Goal: Task Accomplishment & Management: Use online tool/utility

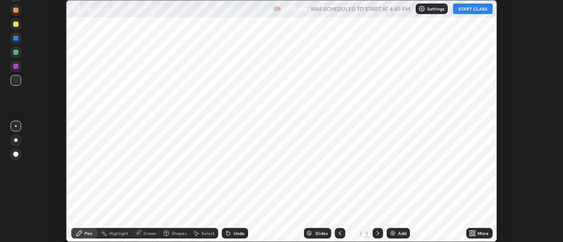
scroll to position [242, 563]
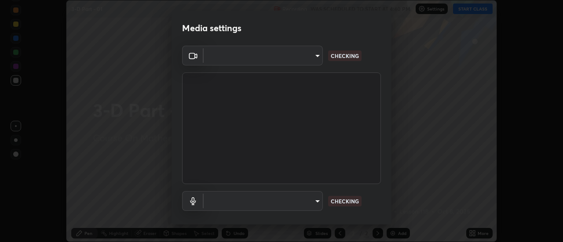
type input "0be616c92c2879d8fe19306c4b8383fc9b13f77197a30f876870ce6c7906effd"
click at [313, 199] on body "Erase all 3-D Part - 01 Recording WAS SCHEDULED TO START AT 4:40 PM Settings ST…" at bounding box center [281, 121] width 563 height 242
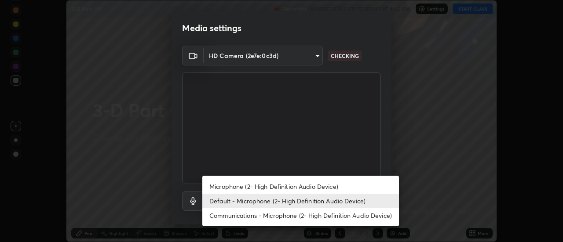
click at [315, 214] on li "Communications - Microphone (2- High Definition Audio Device)" at bounding box center [300, 216] width 197 height 15
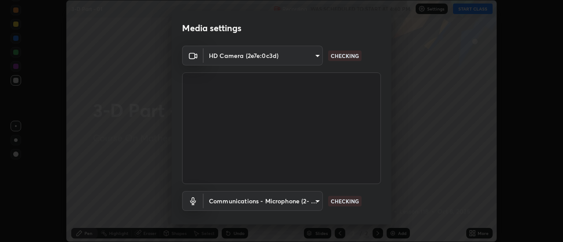
click at [315, 200] on body "Erase all 3-D Part - 01 Recording WAS SCHEDULED TO START AT 4:40 PM Settings ST…" at bounding box center [281, 121] width 563 height 242
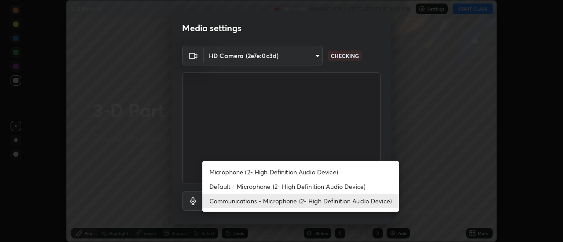
click at [314, 180] on li "Default - Microphone (2- High Definition Audio Device)" at bounding box center [300, 186] width 197 height 15
type input "default"
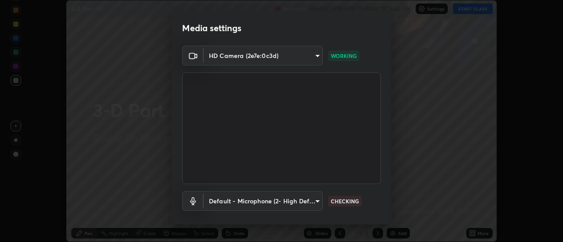
scroll to position [46, 0]
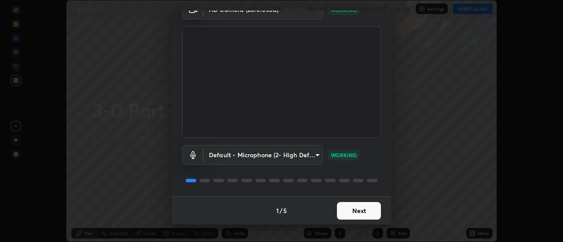
click at [370, 207] on button "Next" at bounding box center [359, 211] width 44 height 18
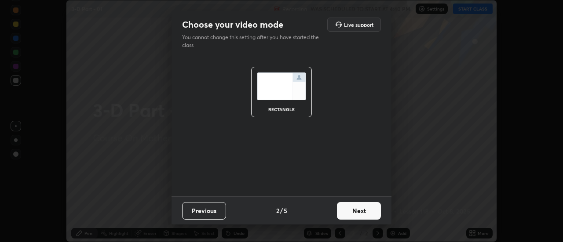
click at [374, 213] on button "Next" at bounding box center [359, 211] width 44 height 18
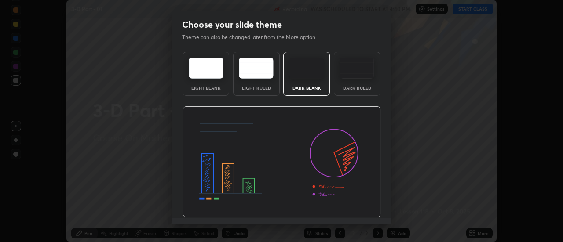
scroll to position [22, 0]
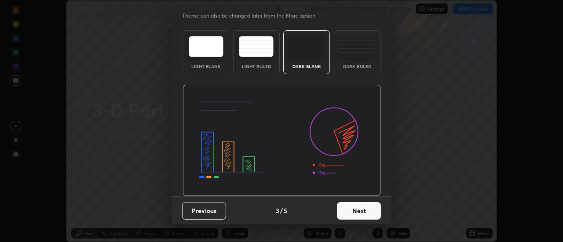
click at [371, 212] on button "Next" at bounding box center [359, 211] width 44 height 18
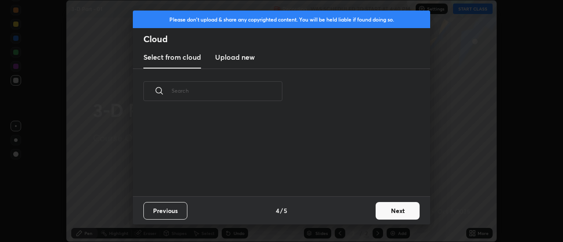
click at [390, 213] on button "Next" at bounding box center [398, 211] width 44 height 18
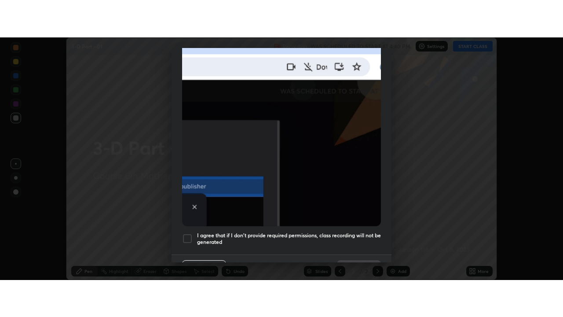
scroll to position [226, 0]
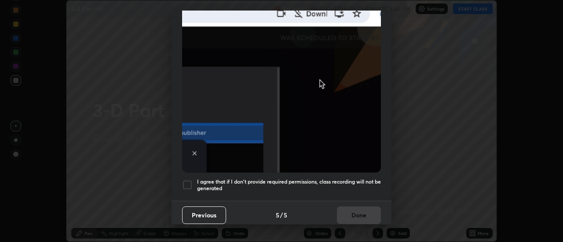
click at [192, 180] on div at bounding box center [187, 185] width 11 height 11
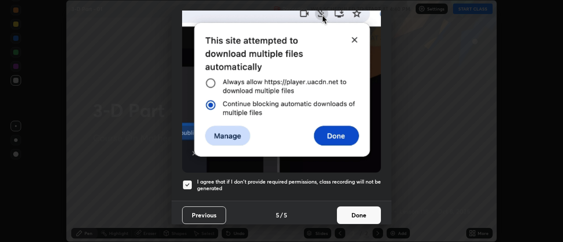
click at [353, 207] on button "Done" at bounding box center [359, 216] width 44 height 18
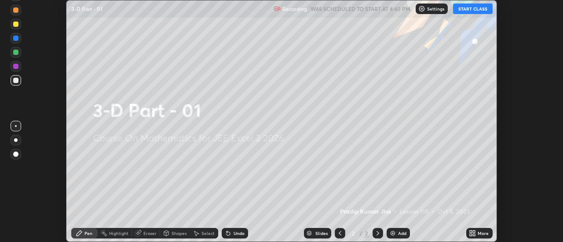
click at [486, 6] on button "START CLASS" at bounding box center [473, 9] width 40 height 11
click at [474, 232] on icon at bounding box center [474, 232] width 2 height 2
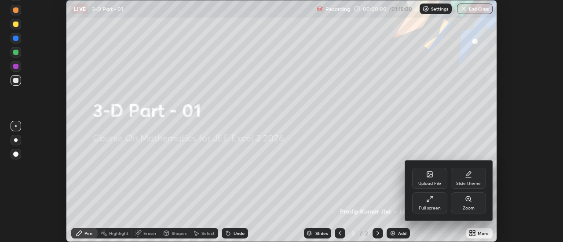
click at [435, 202] on div "Full screen" at bounding box center [429, 203] width 35 height 21
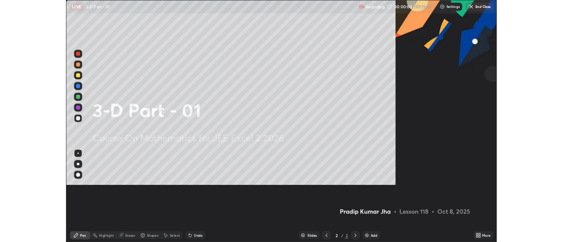
scroll to position [317, 563]
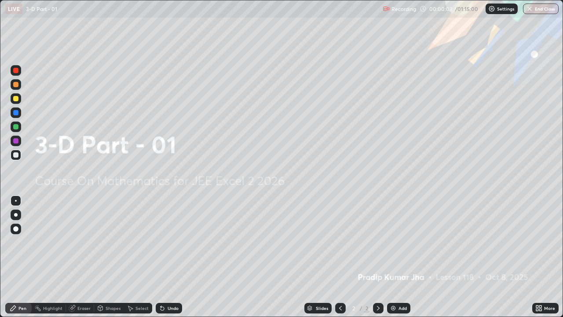
click at [406, 242] on div "Add" at bounding box center [398, 308] width 23 height 11
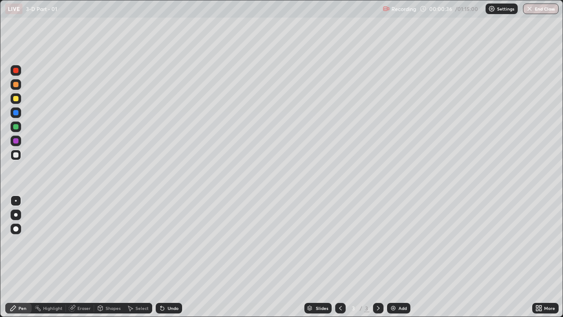
click at [112, 242] on div "Shapes" at bounding box center [109, 308] width 30 height 11
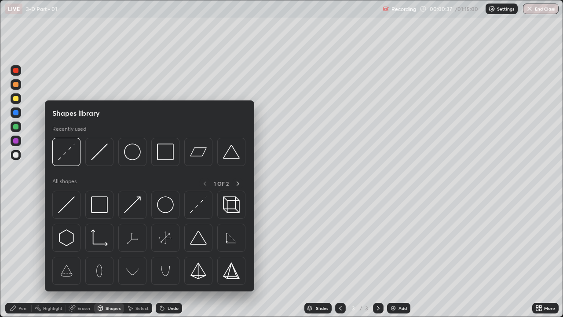
click at [16, 242] on div "Pen" at bounding box center [18, 308] width 26 height 11
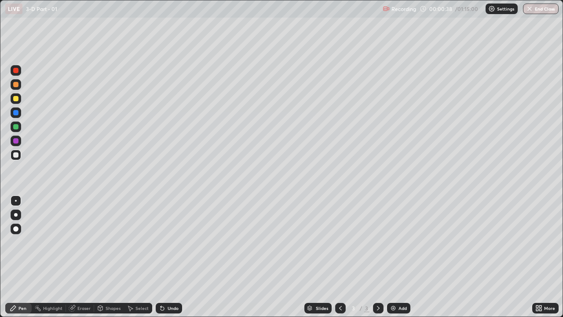
click at [15, 99] on div at bounding box center [15, 98] width 5 height 5
click at [110, 242] on div "Shapes" at bounding box center [109, 308] width 30 height 11
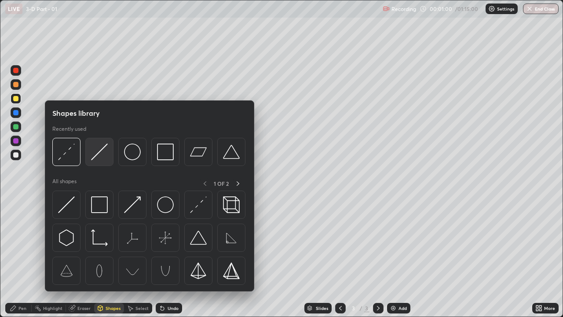
click at [100, 154] on img at bounding box center [99, 151] width 17 height 17
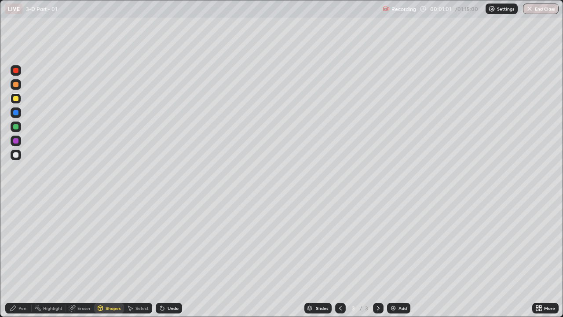
click at [16, 85] on div at bounding box center [15, 84] width 5 height 5
click at [112, 242] on div "Shapes" at bounding box center [113, 308] width 15 height 4
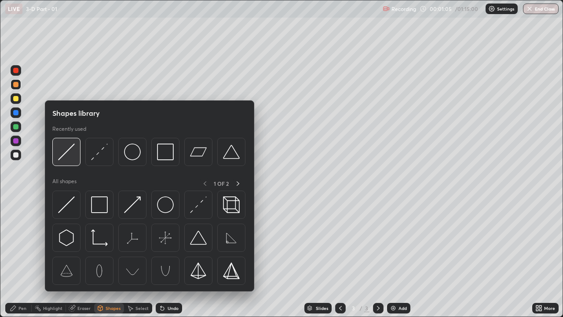
click at [73, 149] on img at bounding box center [66, 151] width 17 height 17
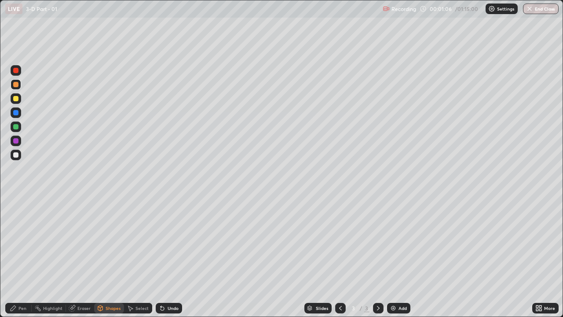
click at [17, 150] on div at bounding box center [16, 155] width 11 height 11
click at [20, 242] on div "Pen" at bounding box center [18, 308] width 26 height 11
click at [110, 242] on div "Shapes" at bounding box center [113, 308] width 15 height 4
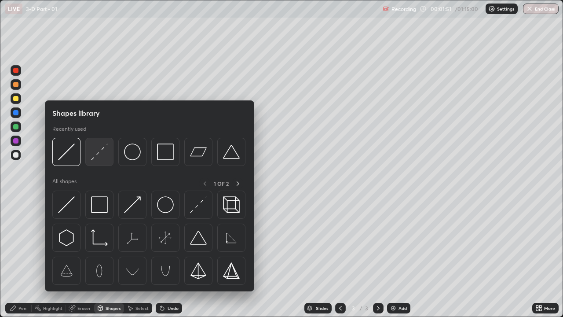
click at [100, 151] on img at bounding box center [99, 151] width 17 height 17
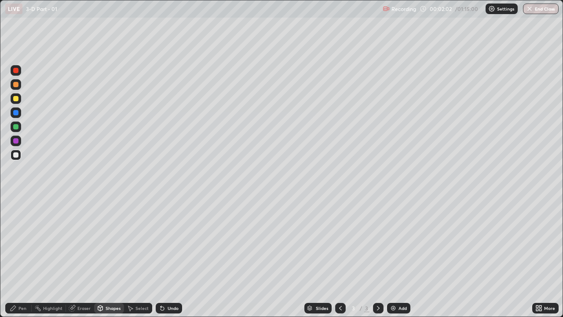
click at [171, 242] on div "Undo" at bounding box center [173, 308] width 11 height 4
click at [169, 242] on div "Undo" at bounding box center [173, 308] width 11 height 4
click at [79, 242] on div "Eraser" at bounding box center [83, 308] width 13 height 4
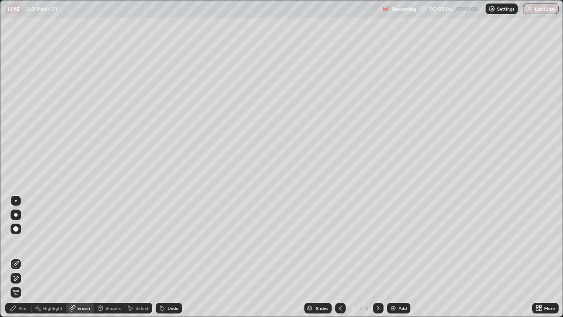
click at [20, 242] on div "Pen" at bounding box center [18, 308] width 26 height 11
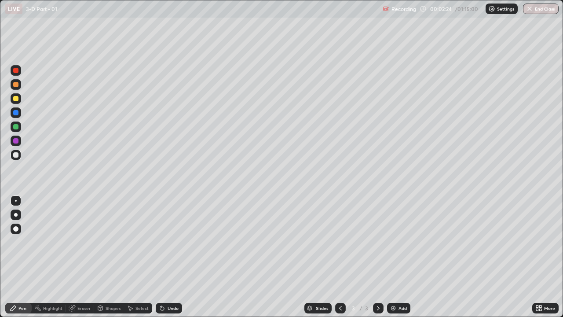
click at [100, 242] on icon at bounding box center [100, 307] width 5 height 1
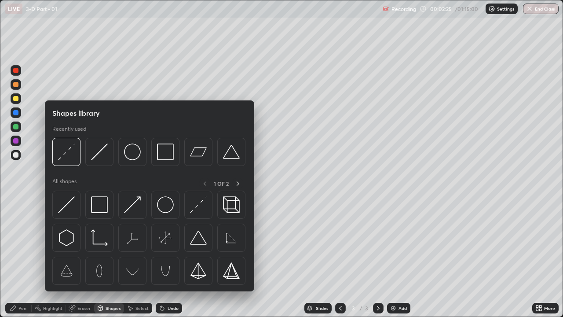
click at [10, 242] on div "Pen" at bounding box center [18, 308] width 26 height 11
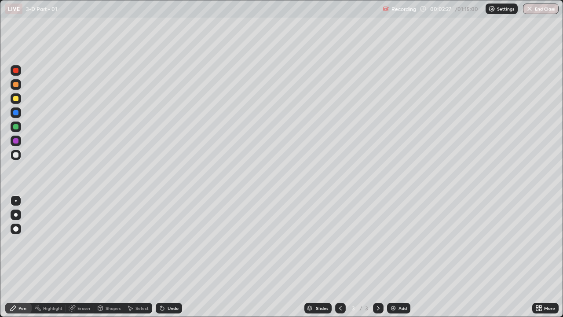
click at [107, 242] on div "Shapes" at bounding box center [113, 308] width 15 height 4
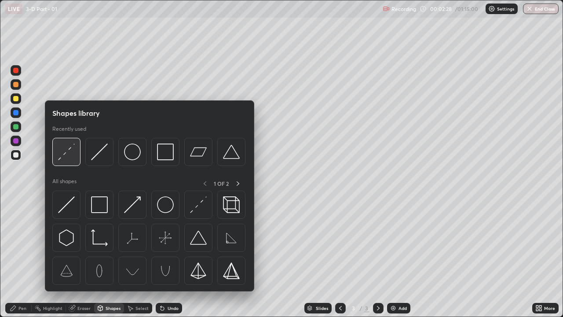
click at [61, 151] on img at bounding box center [66, 151] width 17 height 17
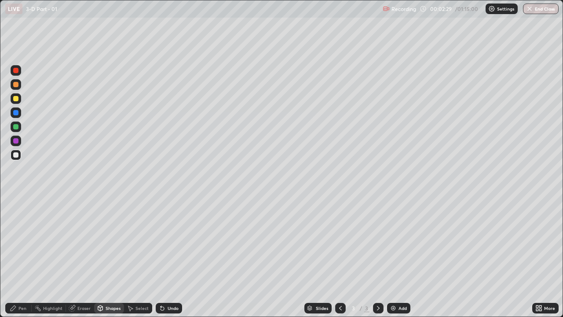
click at [15, 126] on div at bounding box center [15, 126] width 5 height 5
click at [13, 242] on icon at bounding box center [13, 307] width 7 height 7
click at [16, 141] on div at bounding box center [15, 140] width 5 height 5
click at [107, 242] on div "Shapes" at bounding box center [109, 308] width 30 height 11
click at [13, 242] on icon at bounding box center [13, 307] width 5 height 5
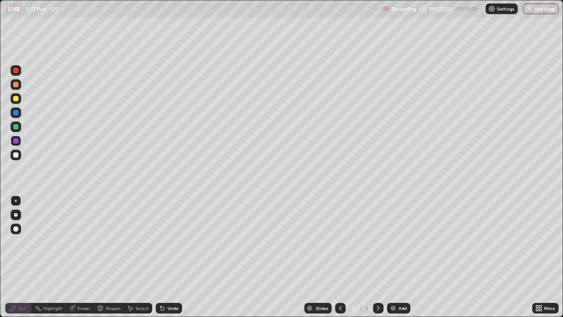
click at [109, 242] on div "Shapes" at bounding box center [113, 308] width 15 height 4
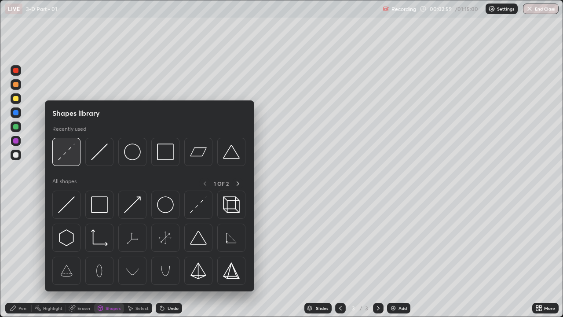
click at [65, 153] on img at bounding box center [66, 151] width 17 height 17
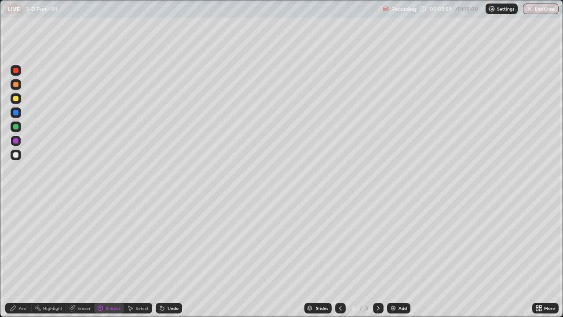
click at [16, 84] on div at bounding box center [15, 84] width 5 height 5
click at [11, 242] on icon at bounding box center [13, 307] width 7 height 7
click at [168, 242] on div "Undo" at bounding box center [173, 308] width 11 height 4
click at [112, 242] on div "Shapes" at bounding box center [109, 308] width 30 height 11
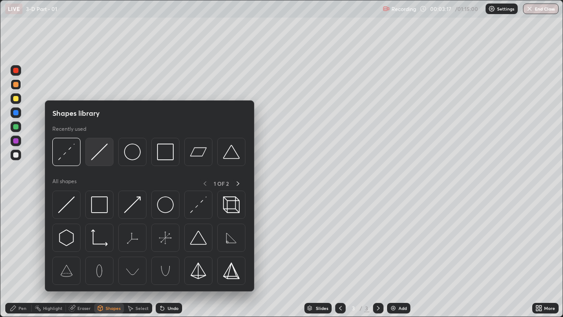
click at [102, 155] on img at bounding box center [99, 151] width 17 height 17
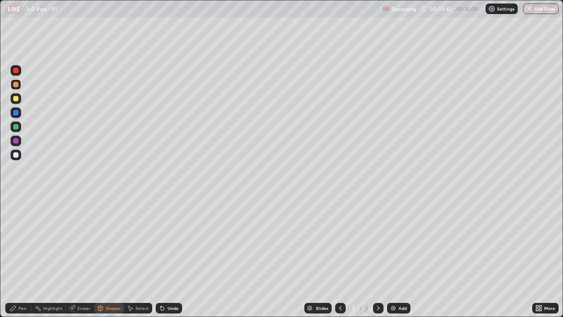
click at [26, 242] on div "Pen" at bounding box center [18, 308] width 26 height 11
click at [21, 96] on div at bounding box center [16, 98] width 11 height 11
click at [171, 242] on div "Undo" at bounding box center [173, 308] width 11 height 4
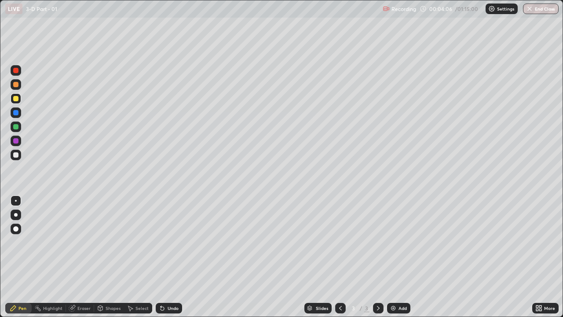
click at [169, 242] on div "Undo" at bounding box center [173, 308] width 11 height 4
click at [172, 242] on div "Undo" at bounding box center [169, 308] width 26 height 11
click at [15, 155] on div at bounding box center [15, 154] width 5 height 5
click at [18, 142] on div at bounding box center [16, 140] width 11 height 11
click at [16, 85] on div at bounding box center [15, 84] width 5 height 5
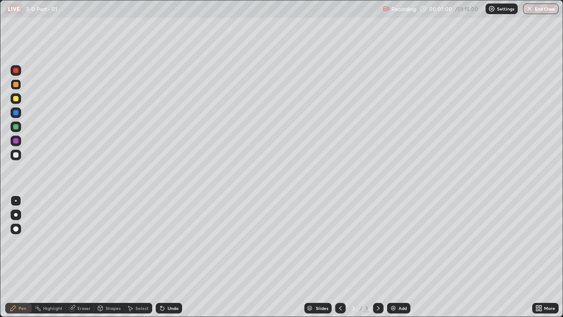
click at [404, 242] on div "Add" at bounding box center [403, 308] width 8 height 4
click at [342, 242] on icon at bounding box center [340, 307] width 7 height 7
click at [377, 242] on icon at bounding box center [378, 307] width 7 height 7
click at [340, 242] on icon at bounding box center [340, 307] width 7 height 7
click at [377, 242] on icon at bounding box center [378, 308] width 3 height 4
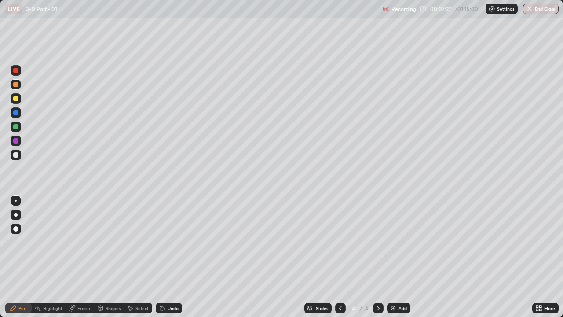
click at [106, 242] on div "Shapes" at bounding box center [113, 308] width 15 height 4
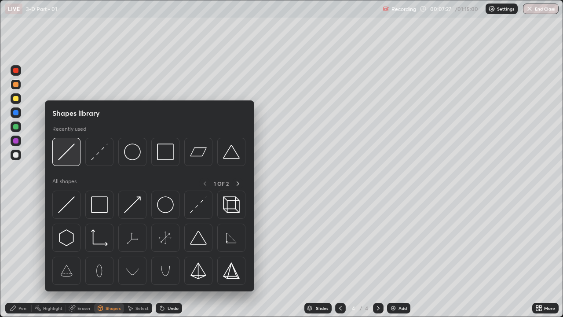
click at [70, 150] on img at bounding box center [66, 151] width 17 height 17
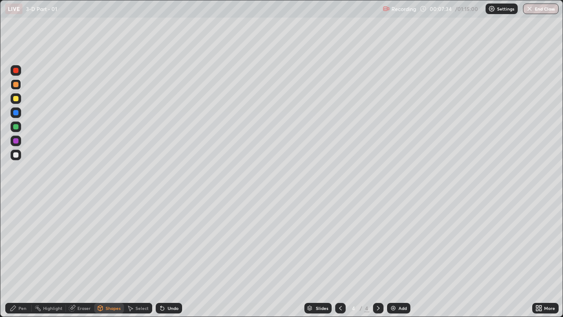
click at [17, 100] on div at bounding box center [15, 98] width 5 height 5
click at [15, 242] on div "Pen" at bounding box center [18, 308] width 26 height 11
click at [161, 242] on icon at bounding box center [163, 309] width 4 height 4
click at [174, 242] on div "Undo" at bounding box center [169, 308] width 26 height 11
click at [169, 242] on div "Undo" at bounding box center [169, 308] width 26 height 11
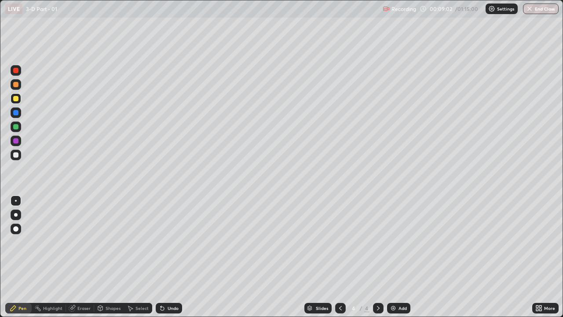
click at [15, 155] on div at bounding box center [15, 154] width 5 height 5
click at [166, 242] on div "Undo" at bounding box center [169, 308] width 26 height 11
click at [161, 242] on icon at bounding box center [161, 306] width 1 height 1
click at [75, 242] on div "Eraser" at bounding box center [80, 308] width 28 height 11
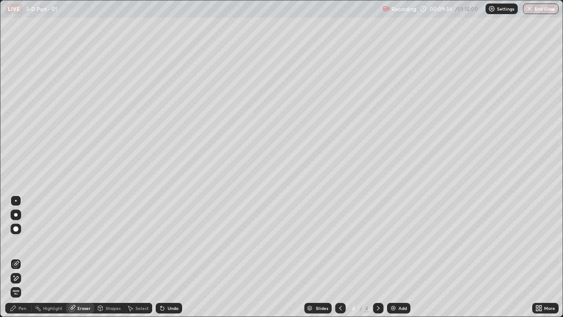
click at [20, 242] on div "Pen" at bounding box center [22, 308] width 8 height 4
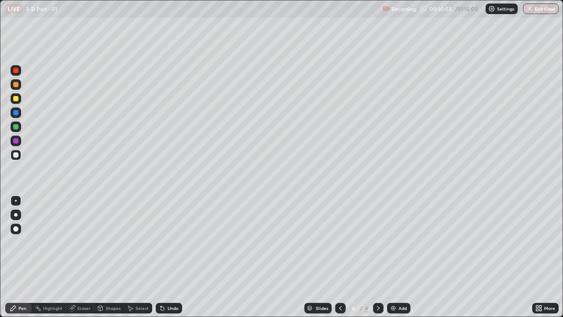
click at [165, 242] on div "Undo" at bounding box center [169, 308] width 26 height 11
click at [399, 242] on div "Add" at bounding box center [403, 308] width 8 height 4
click at [16, 99] on div at bounding box center [15, 98] width 5 height 5
click at [18, 84] on div at bounding box center [15, 84] width 5 height 5
click at [16, 153] on div at bounding box center [15, 154] width 5 height 5
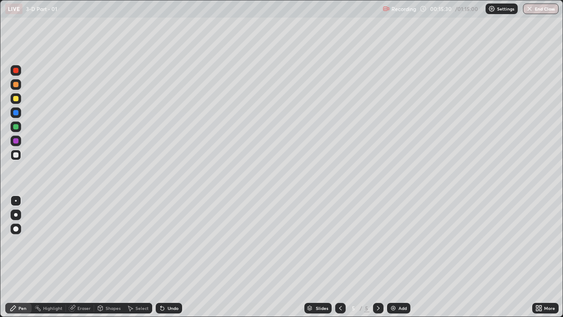
click at [16, 102] on div at bounding box center [16, 98] width 11 height 11
click at [16, 156] on div at bounding box center [15, 154] width 5 height 5
click at [168, 242] on div "Undo" at bounding box center [173, 308] width 11 height 4
click at [168, 242] on div "Undo" at bounding box center [169, 308] width 26 height 11
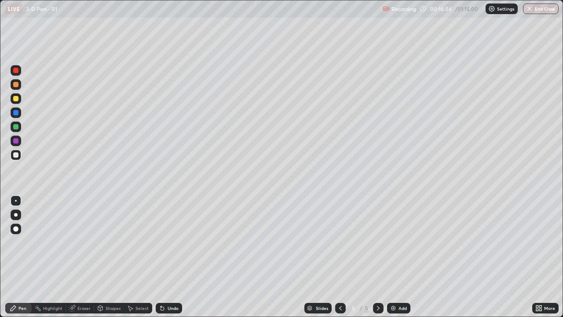
click at [169, 242] on div "Undo" at bounding box center [173, 308] width 11 height 4
click at [109, 242] on div "Shapes" at bounding box center [113, 308] width 15 height 4
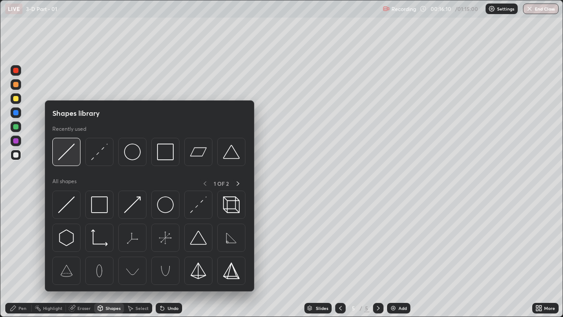
click at [68, 150] on img at bounding box center [66, 151] width 17 height 17
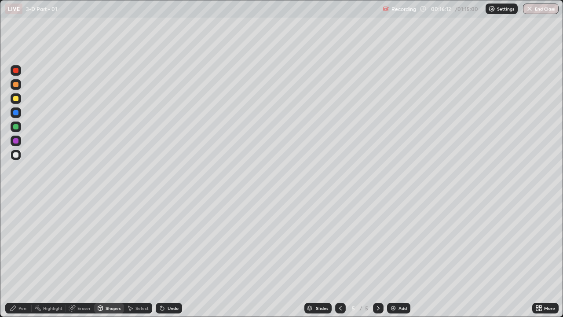
click at [19, 127] on div at bounding box center [16, 126] width 11 height 11
click at [20, 242] on div "Pen" at bounding box center [22, 308] width 8 height 4
click at [19, 88] on div at bounding box center [16, 84] width 11 height 11
click at [19, 156] on div at bounding box center [16, 155] width 11 height 11
click at [171, 242] on div "Undo" at bounding box center [169, 308] width 26 height 11
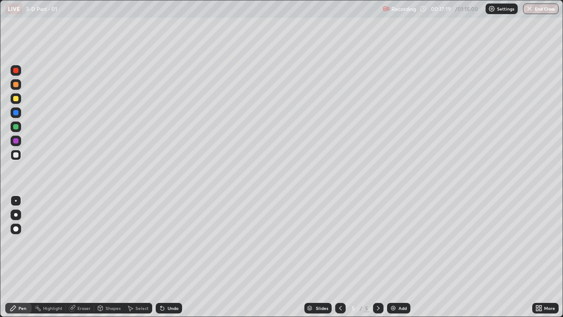
click at [337, 242] on div at bounding box center [340, 308] width 11 height 11
click at [340, 242] on icon at bounding box center [340, 307] width 7 height 7
click at [377, 242] on icon at bounding box center [378, 307] width 7 height 7
click at [375, 242] on icon at bounding box center [378, 307] width 7 height 7
click at [16, 126] on div at bounding box center [15, 126] width 5 height 5
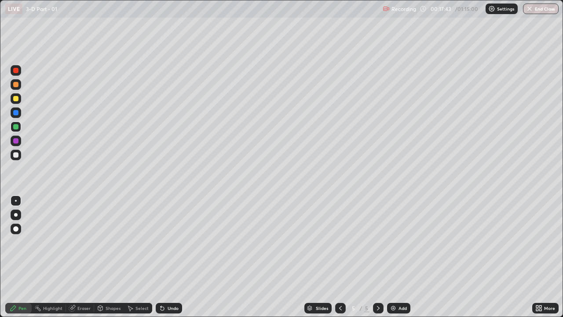
click at [21, 153] on div at bounding box center [16, 155] width 11 height 11
click at [399, 242] on div "Add" at bounding box center [403, 308] width 8 height 4
click at [16, 99] on div at bounding box center [15, 98] width 5 height 5
click at [98, 242] on icon at bounding box center [100, 307] width 5 height 5
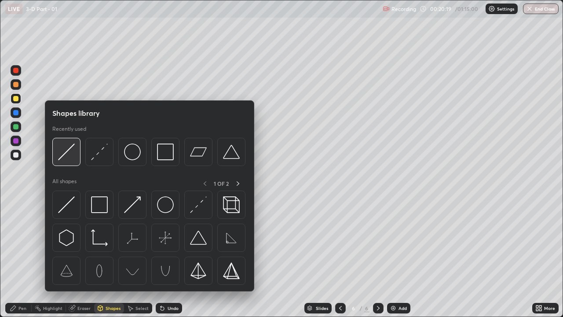
click at [66, 154] on img at bounding box center [66, 151] width 17 height 17
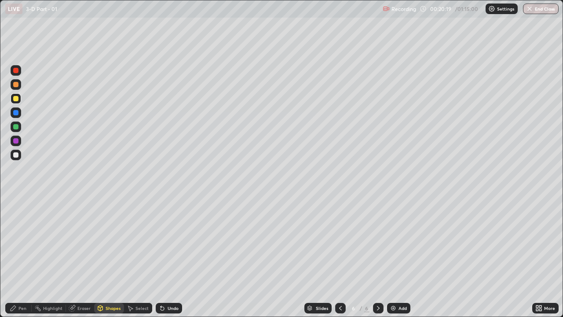
click at [16, 155] on div at bounding box center [15, 154] width 5 height 5
click at [14, 242] on icon at bounding box center [13, 307] width 5 height 5
click at [20, 82] on div at bounding box center [16, 84] width 11 height 11
click at [17, 99] on div at bounding box center [15, 98] width 5 height 5
click at [18, 113] on div at bounding box center [15, 112] width 5 height 5
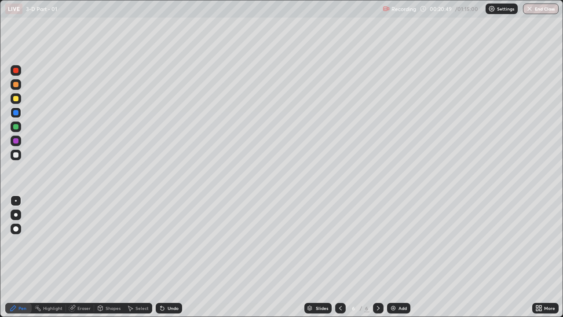
click at [18, 155] on div at bounding box center [15, 154] width 5 height 5
click at [162, 242] on icon at bounding box center [163, 309] width 4 height 4
click at [168, 242] on div "Undo" at bounding box center [173, 308] width 11 height 4
click at [162, 242] on icon at bounding box center [162, 307] width 7 height 7
click at [115, 242] on div "Shapes" at bounding box center [113, 308] width 15 height 4
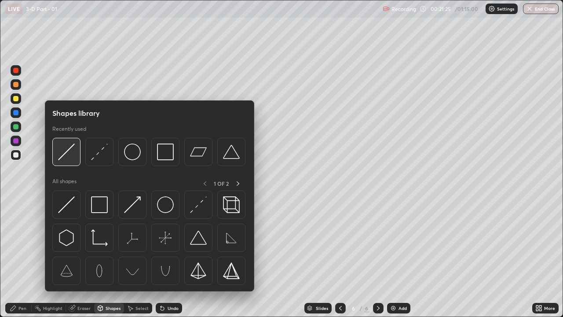
click at [64, 159] on img at bounding box center [66, 151] width 17 height 17
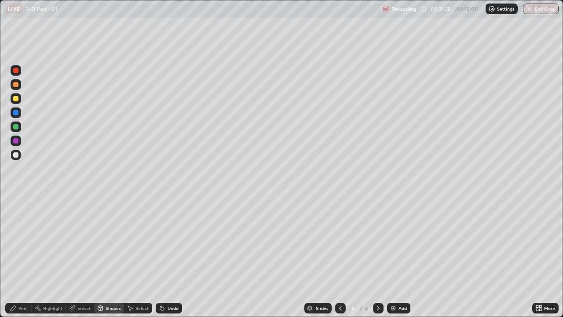
click at [16, 242] on icon at bounding box center [13, 307] width 7 height 7
click at [17, 160] on div at bounding box center [16, 155] width 11 height 11
click at [16, 127] on div at bounding box center [15, 126] width 5 height 5
click at [170, 242] on div "Undo" at bounding box center [173, 308] width 11 height 4
click at [167, 242] on div "Undo" at bounding box center [169, 308] width 26 height 11
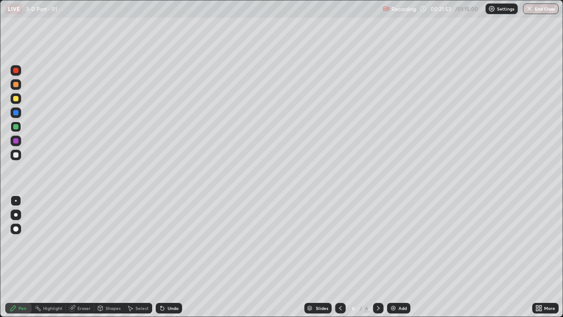
click at [16, 85] on div at bounding box center [15, 84] width 5 height 5
click at [540, 242] on icon at bounding box center [540, 306] width 2 height 2
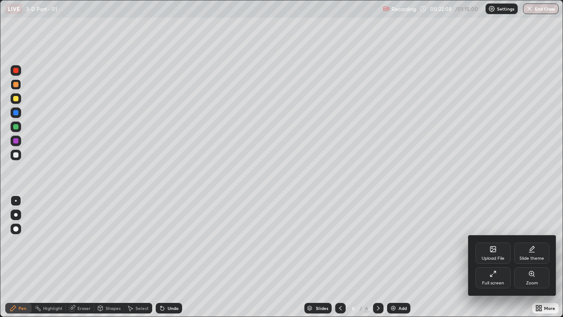
click at [493, 242] on icon at bounding box center [493, 273] width 7 height 7
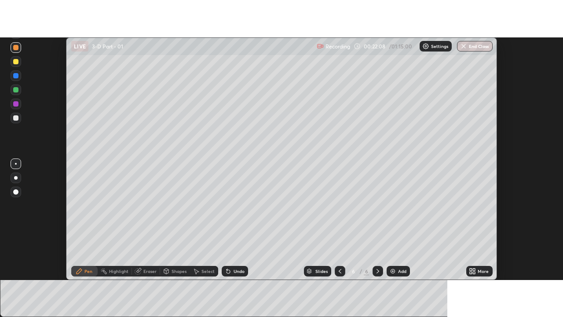
scroll to position [43747, 43426]
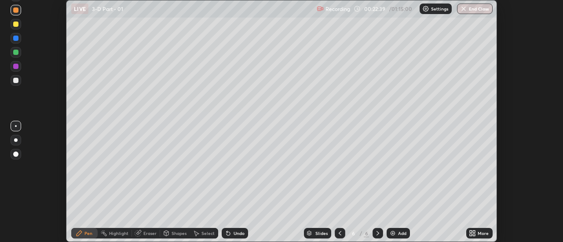
click at [466, 229] on div "More" at bounding box center [479, 234] width 26 height 18
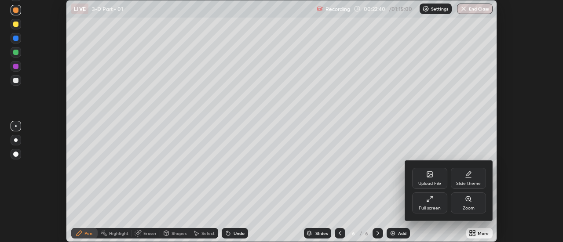
click at [430, 198] on icon at bounding box center [429, 199] width 7 height 7
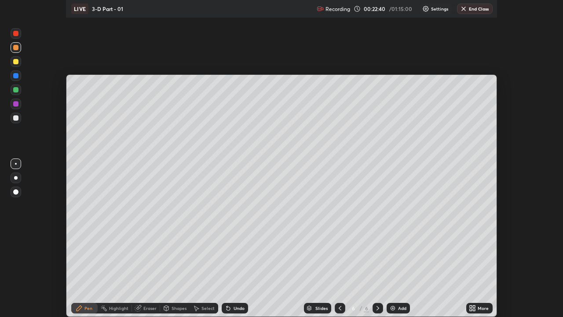
scroll to position [317, 563]
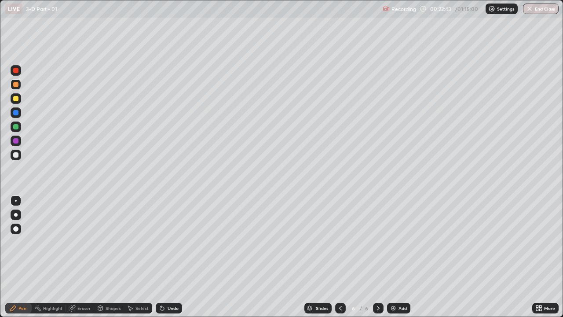
click at [19, 242] on div "Pen" at bounding box center [22, 308] width 8 height 4
click at [165, 242] on div "Undo" at bounding box center [169, 308] width 26 height 11
click at [168, 242] on div "Undo" at bounding box center [169, 308] width 26 height 11
click at [179, 242] on div "Undo" at bounding box center [169, 308] width 26 height 11
click at [168, 242] on div "Undo" at bounding box center [173, 308] width 11 height 4
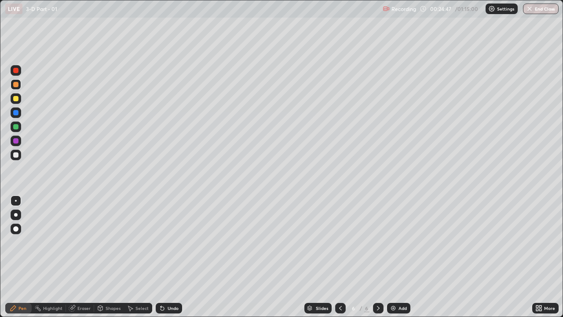
click at [167, 242] on div "Undo" at bounding box center [169, 308] width 26 height 11
click at [168, 242] on div "Undo" at bounding box center [169, 308] width 26 height 11
click at [21, 242] on div "Pen" at bounding box center [22, 308] width 8 height 4
click at [18, 125] on div at bounding box center [15, 126] width 5 height 5
click at [110, 242] on div "Shapes" at bounding box center [113, 308] width 15 height 4
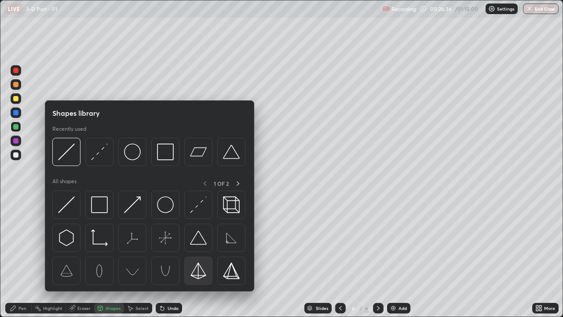
click at [203, 242] on img at bounding box center [198, 270] width 17 height 17
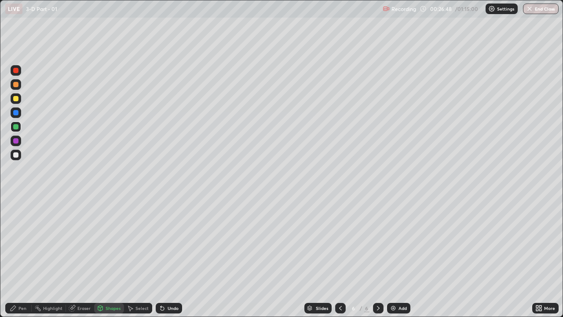
click at [20, 242] on div "Pen" at bounding box center [22, 308] width 8 height 4
click at [16, 157] on div at bounding box center [15, 154] width 5 height 5
click at [109, 242] on div "Shapes" at bounding box center [109, 308] width 30 height 11
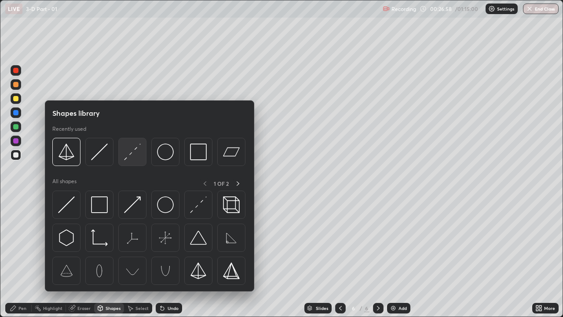
click at [131, 153] on img at bounding box center [132, 151] width 17 height 17
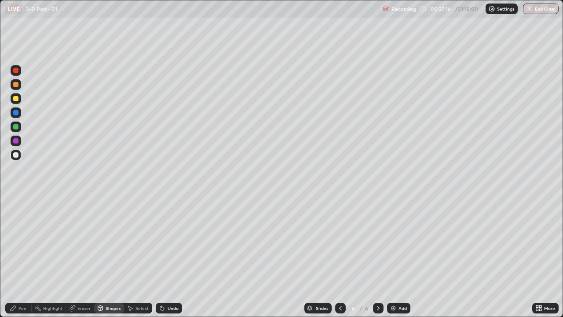
click at [18, 242] on div "Pen" at bounding box center [18, 308] width 26 height 11
click at [400, 242] on div "Add" at bounding box center [398, 308] width 23 height 11
click at [22, 242] on div "Pen" at bounding box center [18, 308] width 26 height 11
click at [17, 99] on div at bounding box center [15, 98] width 5 height 5
click at [163, 242] on icon at bounding box center [162, 307] width 7 height 7
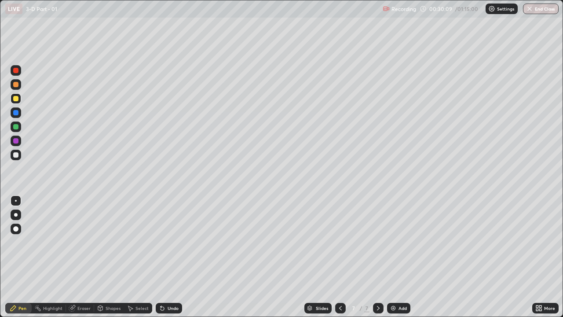
click at [15, 151] on div at bounding box center [16, 155] width 11 height 11
click at [112, 242] on div "Shapes" at bounding box center [113, 308] width 15 height 4
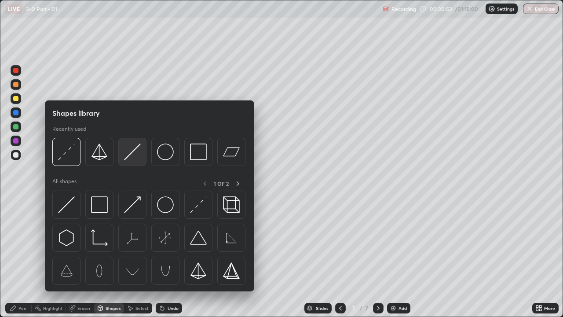
click at [130, 154] on img at bounding box center [132, 151] width 17 height 17
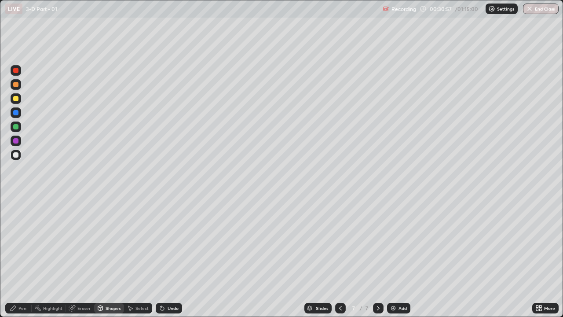
click at [170, 242] on div "Undo" at bounding box center [173, 308] width 11 height 4
click at [161, 242] on icon at bounding box center [161, 306] width 1 height 1
click at [19, 242] on div "Pen" at bounding box center [18, 308] width 26 height 11
click at [161, 242] on icon at bounding box center [163, 309] width 4 height 4
click at [161, 242] on icon at bounding box center [161, 306] width 1 height 1
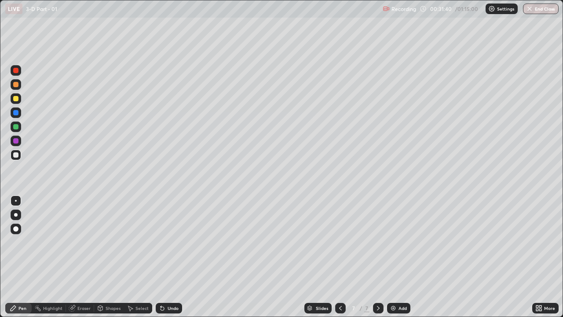
click at [78, 242] on div "Eraser" at bounding box center [80, 308] width 28 height 11
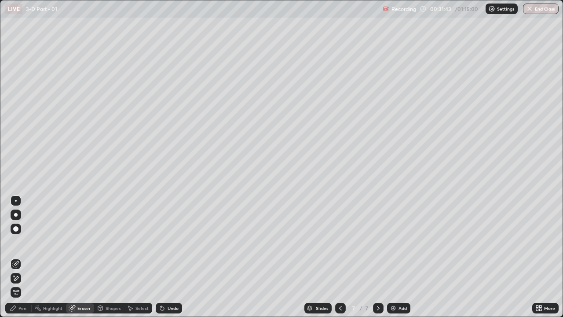
click at [19, 242] on div "Pen" at bounding box center [22, 308] width 8 height 4
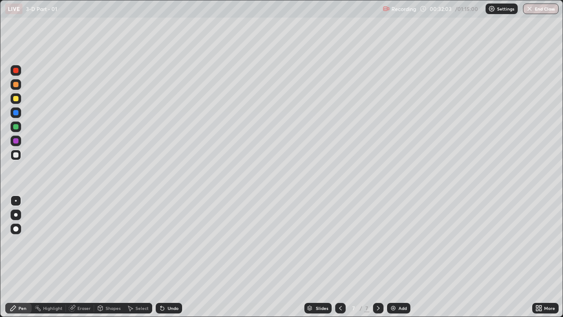
click at [16, 98] on div at bounding box center [15, 98] width 5 height 5
click at [16, 100] on div at bounding box center [15, 98] width 5 height 5
click at [18, 159] on div at bounding box center [16, 155] width 11 height 11
click at [16, 155] on div at bounding box center [15, 154] width 5 height 5
click at [18, 100] on div at bounding box center [15, 98] width 5 height 5
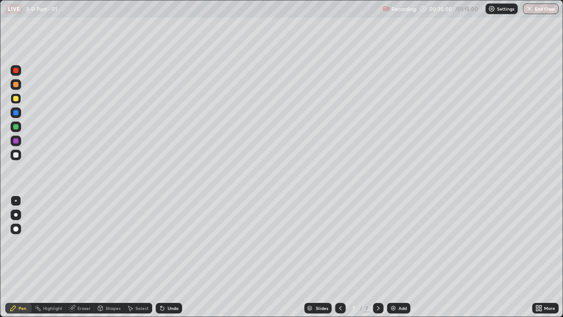
click at [79, 242] on div "Eraser" at bounding box center [83, 308] width 13 height 4
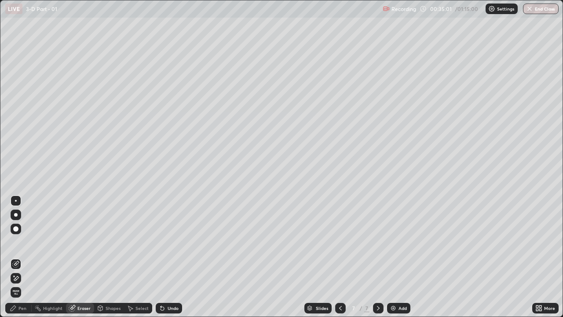
click at [14, 242] on icon at bounding box center [14, 275] width 1 height 1
click at [11, 242] on icon at bounding box center [13, 307] width 7 height 7
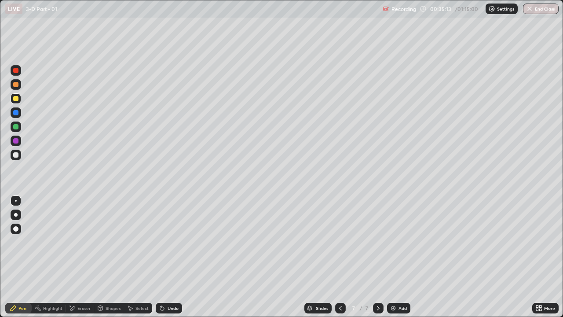
click at [16, 155] on div at bounding box center [15, 154] width 5 height 5
click at [17, 98] on div at bounding box center [15, 98] width 5 height 5
click at [17, 157] on div at bounding box center [15, 154] width 5 height 5
click at [396, 242] on img at bounding box center [393, 307] width 7 height 7
click at [21, 242] on div "Pen" at bounding box center [18, 308] width 26 height 11
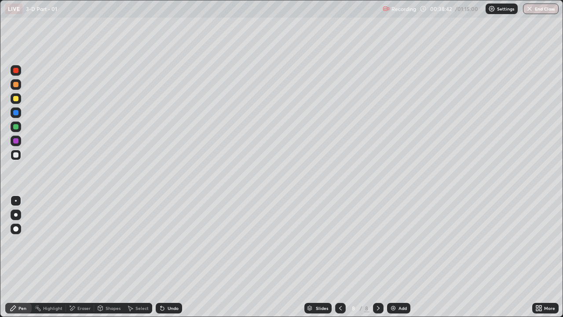
click at [16, 99] on div at bounding box center [15, 98] width 5 height 5
click at [108, 242] on div "Shapes" at bounding box center [113, 308] width 15 height 4
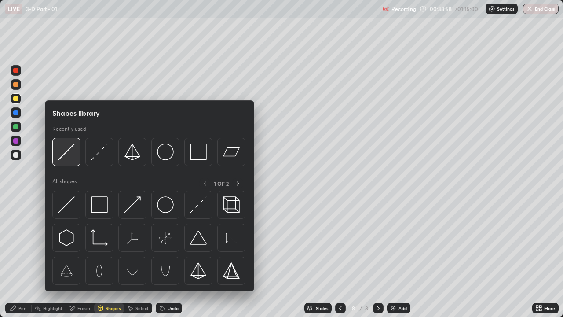
click at [65, 155] on img at bounding box center [66, 151] width 17 height 17
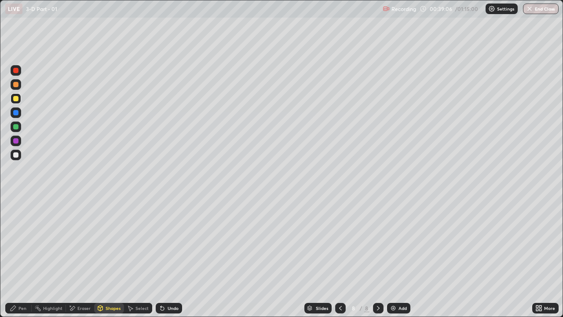
click at [115, 242] on div "Shapes" at bounding box center [113, 308] width 15 height 4
click at [20, 242] on div "Pen" at bounding box center [22, 308] width 8 height 4
click at [19, 86] on div at bounding box center [16, 84] width 11 height 11
click at [124, 242] on div "Select" at bounding box center [138, 308] width 28 height 11
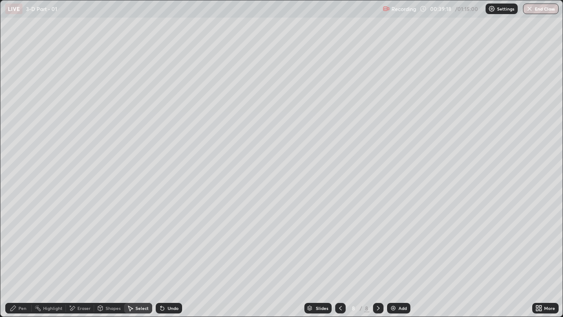
click at [106, 242] on div "Shapes" at bounding box center [113, 308] width 15 height 4
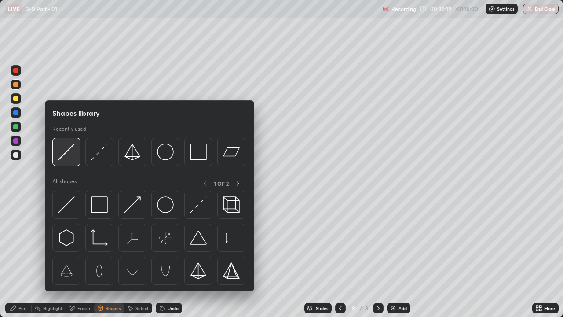
click at [77, 147] on div at bounding box center [66, 152] width 28 height 28
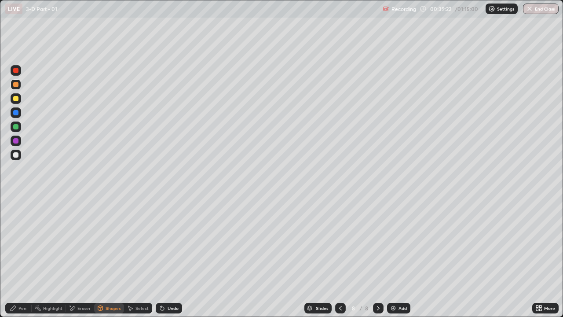
click at [20, 242] on div "Pen" at bounding box center [22, 308] width 8 height 4
click at [17, 99] on div at bounding box center [15, 98] width 5 height 5
click at [15, 153] on div at bounding box center [15, 154] width 5 height 5
click at [18, 127] on div at bounding box center [15, 126] width 5 height 5
click at [17, 75] on div at bounding box center [16, 70] width 11 height 11
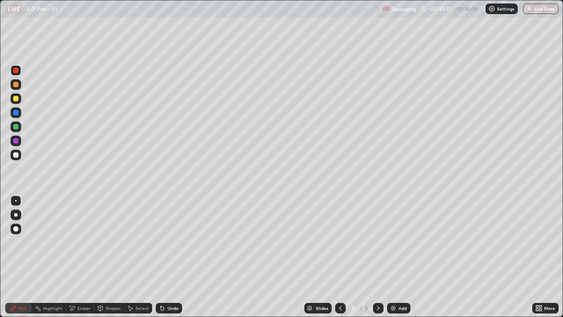
click at [20, 242] on div "Pen" at bounding box center [18, 308] width 26 height 11
click at [16, 154] on div at bounding box center [15, 154] width 5 height 5
click at [164, 242] on icon at bounding box center [162, 307] width 7 height 7
click at [161, 242] on icon at bounding box center [163, 309] width 4 height 4
click at [166, 242] on div "Undo" at bounding box center [169, 308] width 26 height 11
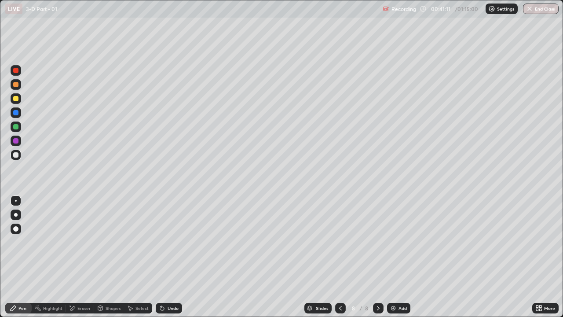
click at [168, 242] on div "Undo" at bounding box center [169, 308] width 26 height 11
click at [161, 242] on icon at bounding box center [161, 306] width 1 height 1
click at [161, 242] on icon at bounding box center [163, 309] width 4 height 4
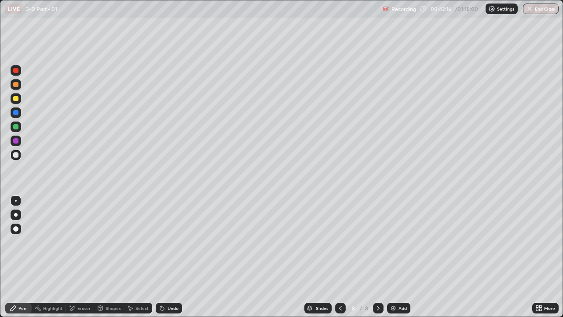
click at [161, 242] on icon at bounding box center [163, 309] width 4 height 4
click at [161, 242] on icon at bounding box center [161, 306] width 1 height 1
click at [161, 242] on icon at bounding box center [163, 309] width 4 height 4
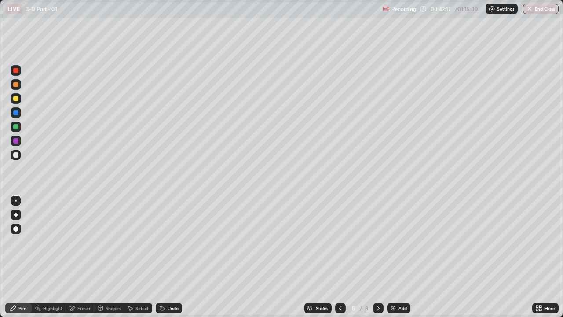
click at [161, 242] on div "Undo" at bounding box center [169, 308] width 26 height 11
click at [16, 128] on div at bounding box center [15, 126] width 5 height 5
click at [15, 88] on div at bounding box center [16, 84] width 11 height 11
click at [398, 242] on div "Add" at bounding box center [398, 308] width 23 height 11
click at [339, 242] on icon at bounding box center [340, 307] width 7 height 7
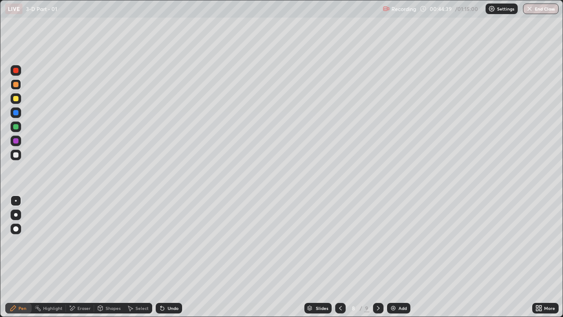
click at [16, 155] on div at bounding box center [15, 154] width 5 height 5
click at [81, 242] on div "Eraser" at bounding box center [83, 308] width 13 height 4
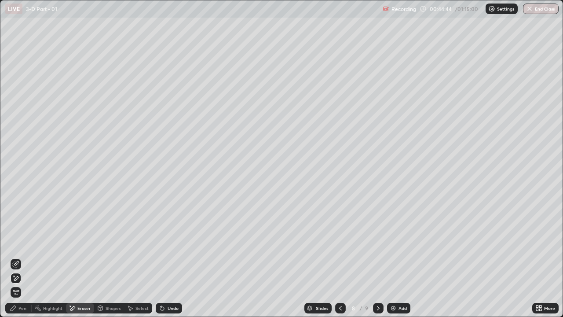
click at [16, 242] on icon at bounding box center [15, 263] width 7 height 7
click at [19, 242] on div "Pen" at bounding box center [22, 308] width 8 height 4
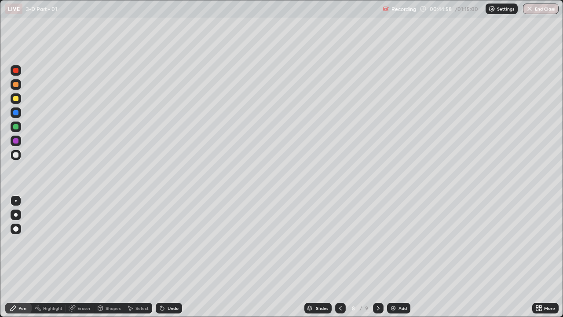
click at [377, 242] on icon at bounding box center [378, 307] width 7 height 7
click at [169, 242] on div "Undo" at bounding box center [173, 308] width 11 height 4
click at [168, 242] on div "Undo" at bounding box center [173, 308] width 11 height 4
click at [16, 99] on div at bounding box center [15, 98] width 5 height 5
click at [15, 154] on div at bounding box center [15, 154] width 5 height 5
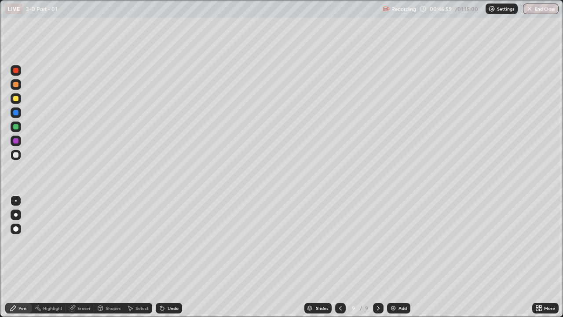
click at [165, 242] on div "Undo" at bounding box center [169, 308] width 26 height 11
click at [169, 242] on div "Undo" at bounding box center [169, 308] width 26 height 11
click at [169, 242] on div "Undo" at bounding box center [173, 308] width 11 height 4
click at [122, 242] on div "Shapes" at bounding box center [109, 308] width 30 height 11
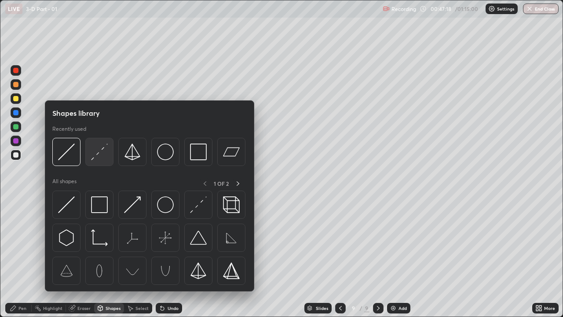
click at [91, 153] on img at bounding box center [99, 151] width 17 height 17
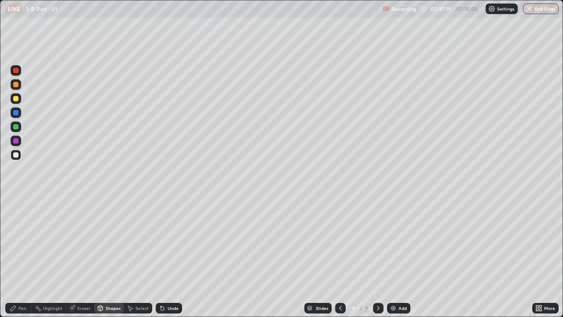
click at [14, 84] on div at bounding box center [15, 84] width 5 height 5
click at [22, 242] on div "Pen" at bounding box center [18, 308] width 26 height 11
click at [15, 155] on div at bounding box center [15, 154] width 5 height 5
click at [172, 242] on div "Undo" at bounding box center [169, 308] width 26 height 11
click at [340, 242] on icon at bounding box center [340, 307] width 7 height 7
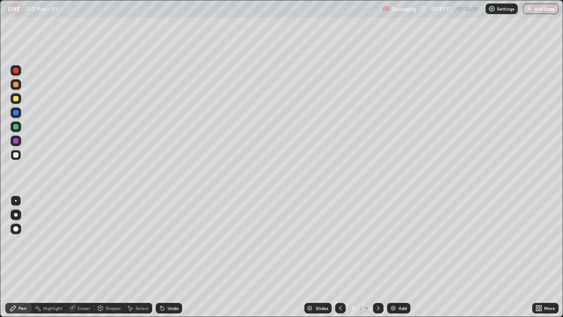
click at [377, 242] on icon at bounding box center [378, 307] width 7 height 7
click at [396, 242] on div "Add" at bounding box center [398, 308] width 23 height 11
click at [25, 242] on div "Pen" at bounding box center [18, 308] width 26 height 11
click at [17, 97] on div at bounding box center [15, 98] width 5 height 5
click at [16, 154] on div at bounding box center [15, 154] width 5 height 5
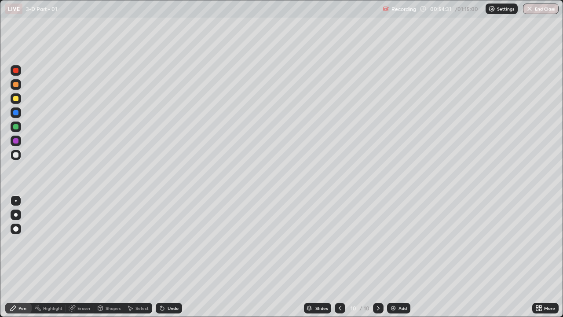
click at [172, 242] on div "Undo" at bounding box center [173, 308] width 11 height 4
click at [17, 99] on div at bounding box center [15, 98] width 5 height 5
click at [168, 242] on div "Undo" at bounding box center [173, 308] width 11 height 4
click at [162, 242] on icon at bounding box center [163, 309] width 4 height 4
click at [167, 242] on div "Undo" at bounding box center [169, 308] width 26 height 11
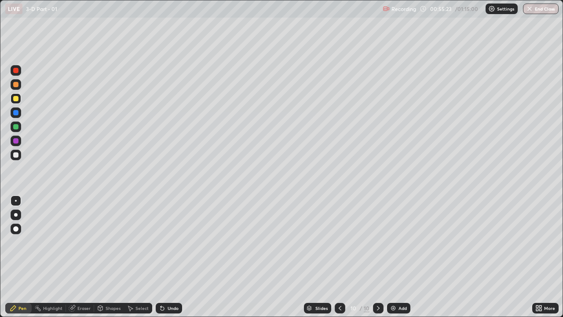
click at [165, 242] on icon at bounding box center [162, 307] width 7 height 7
click at [168, 242] on div "Undo" at bounding box center [169, 308] width 26 height 11
click at [164, 242] on icon at bounding box center [162, 307] width 7 height 7
click at [168, 242] on div "Undo" at bounding box center [169, 308] width 26 height 11
click at [168, 242] on div "Undo" at bounding box center [173, 308] width 11 height 4
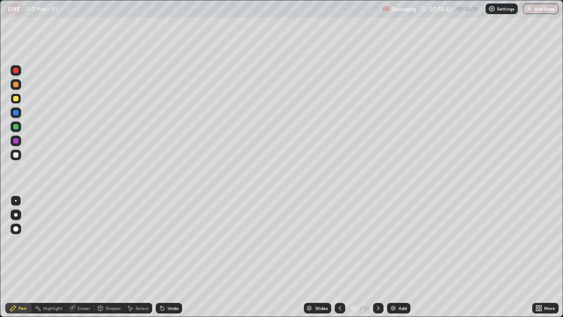
click at [165, 242] on div "Undo" at bounding box center [169, 308] width 26 height 11
click at [161, 242] on icon at bounding box center [163, 309] width 4 height 4
click at [19, 89] on div at bounding box center [16, 84] width 11 height 14
click at [14, 128] on div at bounding box center [15, 126] width 5 height 5
click at [171, 242] on div "Undo" at bounding box center [169, 308] width 26 height 11
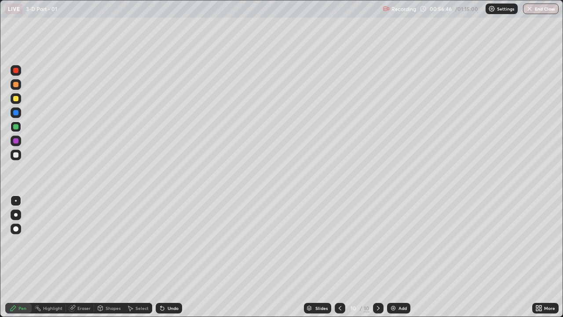
click at [15, 157] on div at bounding box center [15, 154] width 5 height 5
click at [16, 128] on div at bounding box center [15, 126] width 5 height 5
click at [16, 155] on div at bounding box center [15, 154] width 5 height 5
click at [169, 242] on div "Undo" at bounding box center [173, 308] width 11 height 4
click at [168, 242] on div "Undo" at bounding box center [173, 308] width 11 height 4
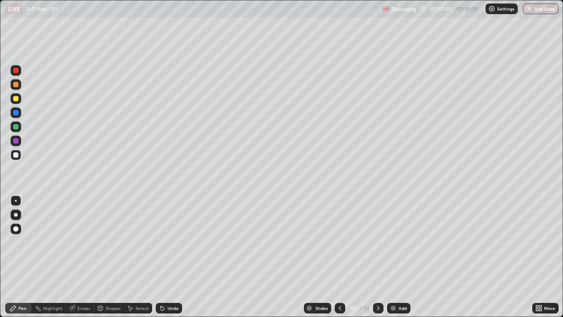
click at [166, 242] on div "Undo" at bounding box center [169, 308] width 26 height 11
click at [15, 84] on div at bounding box center [15, 84] width 5 height 5
click at [19, 131] on div at bounding box center [16, 126] width 11 height 11
click at [17, 152] on div at bounding box center [15, 154] width 5 height 5
click at [392, 242] on img at bounding box center [393, 307] width 7 height 7
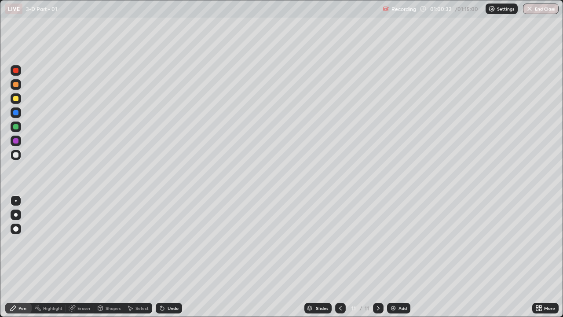
click at [18, 152] on div at bounding box center [15, 154] width 5 height 5
click at [17, 84] on div at bounding box center [15, 84] width 5 height 5
click at [18, 154] on div at bounding box center [15, 154] width 5 height 5
click at [168, 242] on div "Undo" at bounding box center [169, 308] width 26 height 11
click at [167, 242] on div "Undo" at bounding box center [169, 308] width 26 height 11
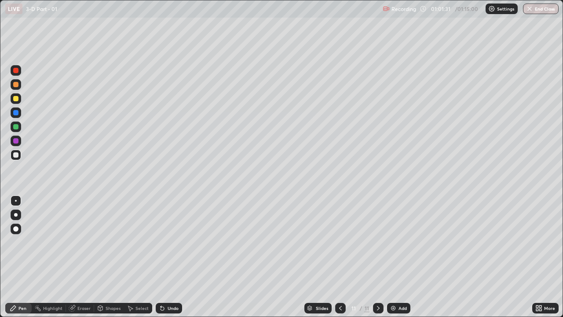
click at [168, 242] on div "Undo" at bounding box center [173, 308] width 11 height 4
click at [167, 242] on div "Undo" at bounding box center [169, 308] width 26 height 11
click at [163, 242] on icon at bounding box center [162, 307] width 7 height 7
click at [165, 242] on div "Undo" at bounding box center [169, 308] width 26 height 11
click at [168, 242] on div "Undo" at bounding box center [173, 308] width 11 height 4
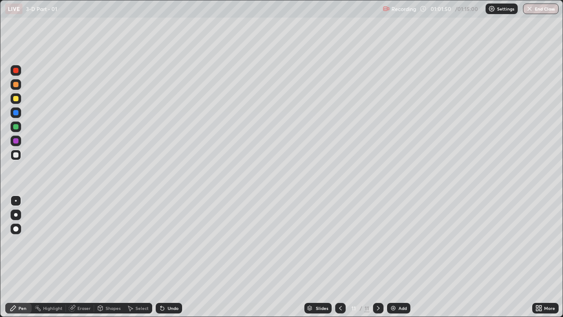
click at [14, 86] on div at bounding box center [15, 84] width 5 height 5
click at [15, 153] on div at bounding box center [15, 154] width 5 height 5
click at [343, 242] on icon at bounding box center [340, 307] width 7 height 7
click at [341, 242] on icon at bounding box center [340, 307] width 7 height 7
click at [376, 242] on icon at bounding box center [378, 307] width 7 height 7
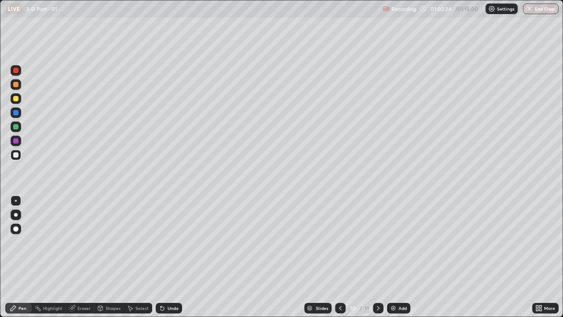
click at [377, 242] on icon at bounding box center [378, 307] width 7 height 7
click at [16, 99] on div at bounding box center [15, 98] width 5 height 5
click at [16, 154] on div at bounding box center [15, 154] width 5 height 5
click at [168, 242] on div "Undo" at bounding box center [173, 308] width 11 height 4
click at [16, 155] on div at bounding box center [15, 154] width 5 height 5
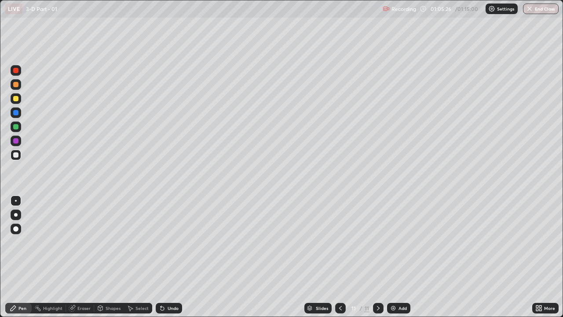
click at [16, 99] on div at bounding box center [15, 98] width 5 height 5
click at [16, 154] on div at bounding box center [15, 154] width 5 height 5
click at [404, 242] on div "Add" at bounding box center [403, 308] width 8 height 4
click at [18, 83] on div at bounding box center [15, 84] width 5 height 5
click at [16, 157] on div at bounding box center [15, 154] width 5 height 5
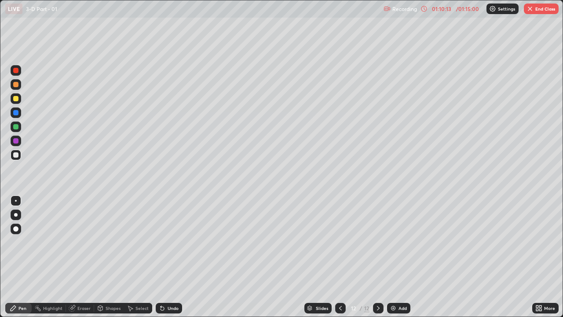
click at [15, 97] on div at bounding box center [15, 98] width 5 height 5
click at [17, 157] on div at bounding box center [15, 154] width 5 height 5
click at [19, 242] on div "Pen" at bounding box center [18, 308] width 26 height 11
click at [169, 242] on div "Undo" at bounding box center [169, 308] width 26 height 11
click at [424, 8] on icon at bounding box center [424, 8] width 7 height 7
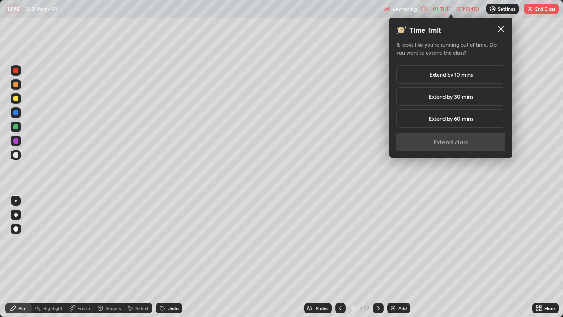
click at [439, 96] on h5 "Extend by 30 mins" at bounding box center [451, 96] width 44 height 8
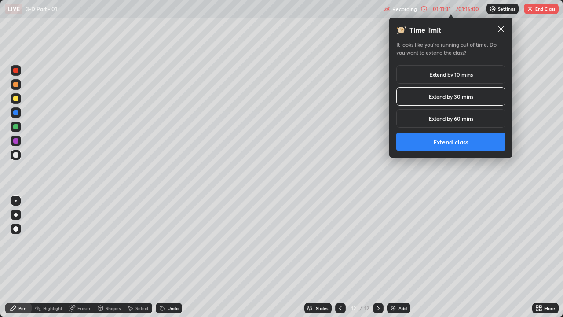
click at [444, 148] on button "Extend class" at bounding box center [450, 142] width 109 height 18
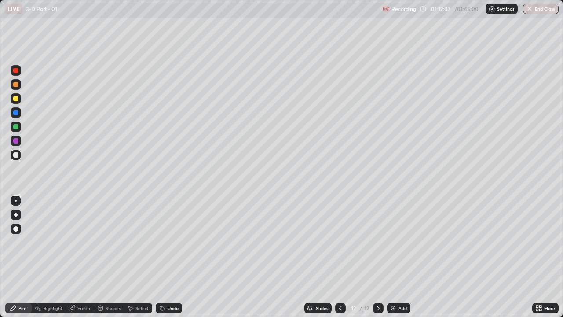
click at [161, 242] on icon at bounding box center [163, 309] width 4 height 4
click at [399, 242] on div "Add" at bounding box center [403, 308] width 8 height 4
click at [14, 128] on div at bounding box center [15, 126] width 5 height 5
click at [16, 155] on div at bounding box center [15, 154] width 5 height 5
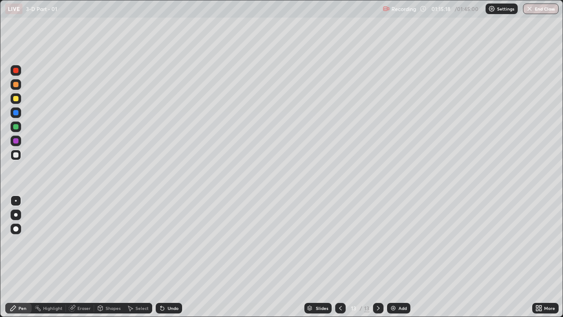
click at [168, 242] on div "Undo" at bounding box center [173, 308] width 11 height 4
click at [173, 242] on div "Undo" at bounding box center [173, 308] width 11 height 4
click at [168, 242] on div "Undo" at bounding box center [173, 308] width 11 height 4
click at [170, 242] on div "Undo" at bounding box center [173, 308] width 11 height 4
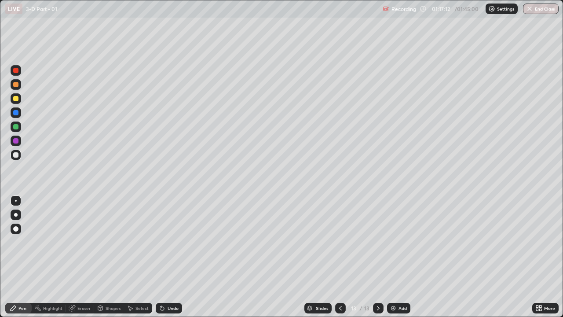
click at [18, 98] on div at bounding box center [15, 98] width 5 height 5
click at [110, 242] on div "Shapes" at bounding box center [113, 308] width 15 height 4
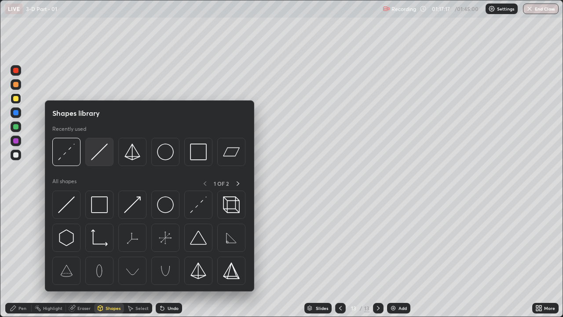
click at [99, 154] on img at bounding box center [99, 151] width 17 height 17
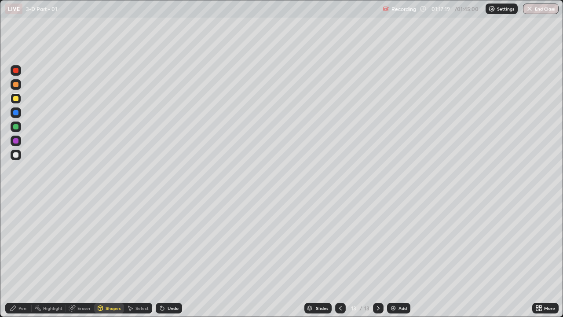
click at [18, 242] on div "Pen" at bounding box center [18, 308] width 26 height 11
click at [15, 155] on div at bounding box center [15, 154] width 5 height 5
click at [399, 242] on div "Add" at bounding box center [403, 308] width 8 height 4
click at [19, 126] on div at bounding box center [16, 126] width 11 height 11
click at [17, 155] on div at bounding box center [15, 154] width 5 height 5
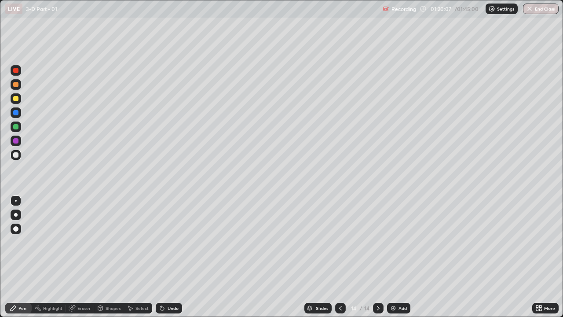
click at [174, 242] on div "Undo" at bounding box center [169, 308] width 26 height 11
click at [121, 242] on div "Shapes" at bounding box center [109, 308] width 30 height 11
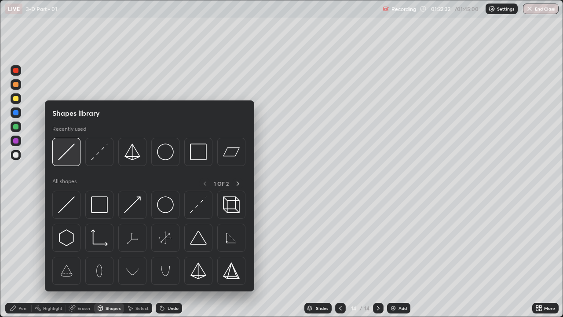
click at [72, 150] on img at bounding box center [66, 151] width 17 height 17
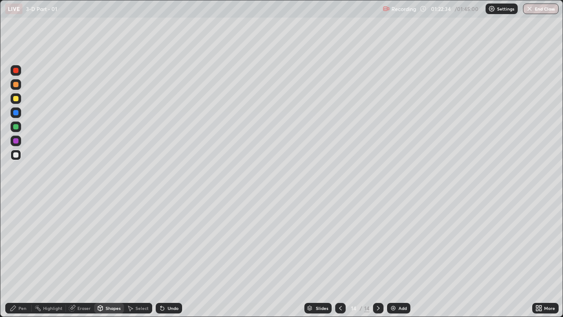
click at [19, 242] on div "Pen" at bounding box center [22, 308] width 8 height 4
click at [174, 242] on div "Undo" at bounding box center [169, 308] width 26 height 11
click at [81, 242] on div "Eraser" at bounding box center [83, 308] width 13 height 4
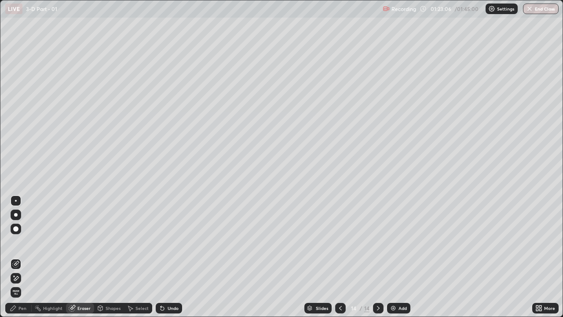
click at [16, 242] on icon at bounding box center [16, 263] width 5 height 4
click at [24, 242] on div "Pen" at bounding box center [22, 308] width 8 height 4
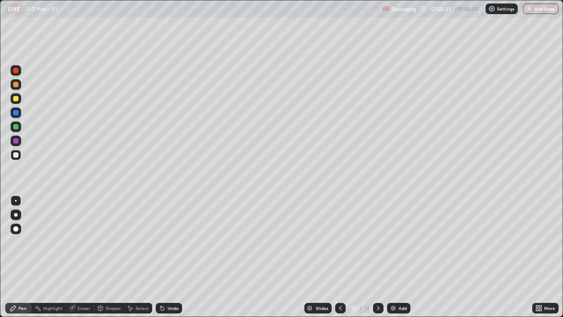
click at [340, 242] on icon at bounding box center [340, 307] width 7 height 7
click at [377, 242] on icon at bounding box center [378, 307] width 7 height 7
click at [373, 242] on div at bounding box center [378, 308] width 11 height 11
click at [395, 242] on div "Add" at bounding box center [398, 308] width 23 height 11
click at [21, 88] on div at bounding box center [16, 84] width 11 height 14
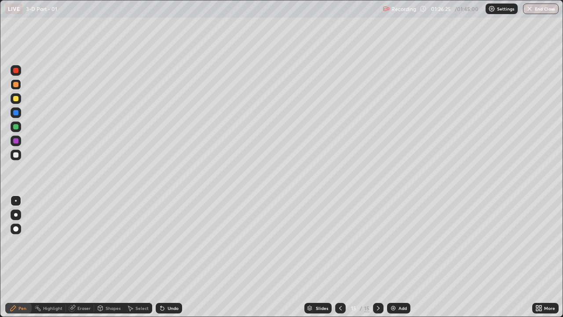
click at [16, 99] on div at bounding box center [15, 98] width 5 height 5
click at [17, 126] on div at bounding box center [15, 126] width 5 height 5
click at [15, 114] on div at bounding box center [15, 112] width 5 height 5
click at [15, 155] on div at bounding box center [15, 154] width 5 height 5
click at [16, 127] on div at bounding box center [15, 126] width 5 height 5
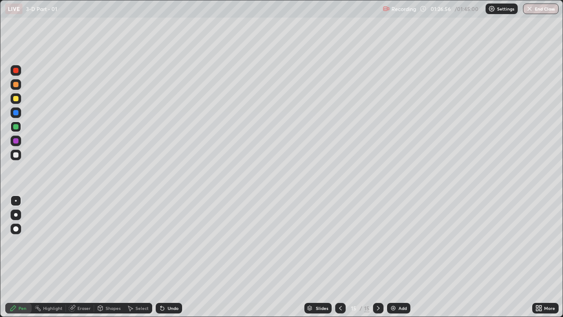
click at [17, 153] on div at bounding box center [15, 154] width 5 height 5
click at [161, 242] on icon at bounding box center [163, 309] width 4 height 4
click at [340, 242] on icon at bounding box center [340, 307] width 7 height 7
click at [343, 242] on div at bounding box center [340, 308] width 11 height 11
click at [15, 127] on div at bounding box center [15, 126] width 5 height 5
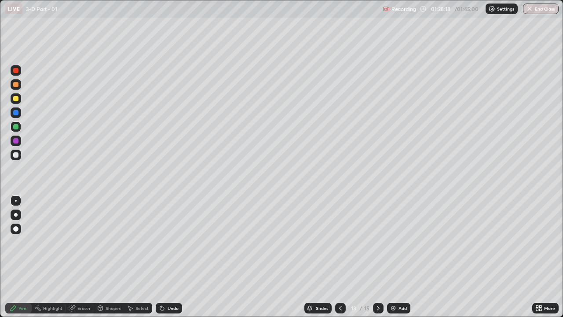
click at [17, 156] on div at bounding box center [15, 154] width 5 height 5
click at [377, 242] on icon at bounding box center [378, 308] width 3 height 4
click at [377, 242] on icon at bounding box center [378, 307] width 7 height 7
click at [112, 242] on div "Shapes" at bounding box center [113, 308] width 15 height 4
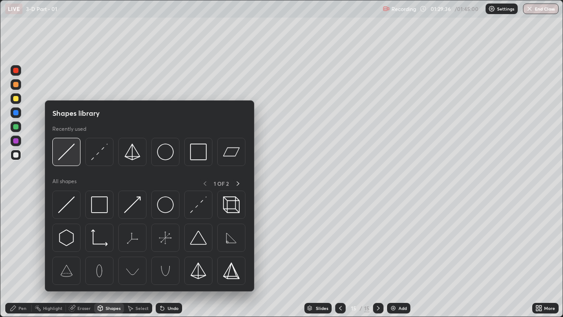
click at [67, 160] on img at bounding box center [66, 151] width 17 height 17
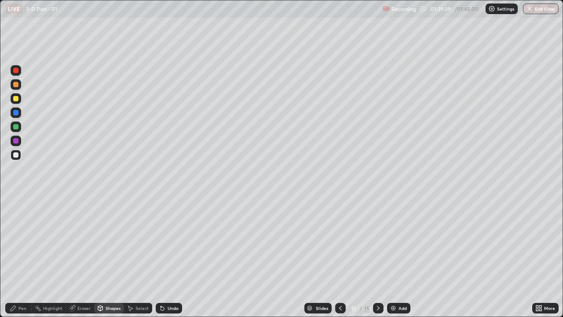
click at [16, 99] on div at bounding box center [15, 98] width 5 height 5
click at [542, 12] on button "End Class" at bounding box center [541, 9] width 36 height 11
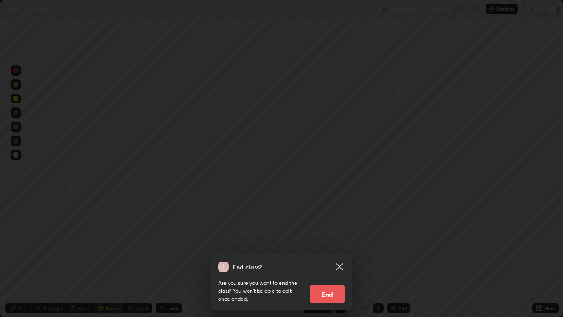
click at [343, 242] on button "End" at bounding box center [327, 294] width 35 height 18
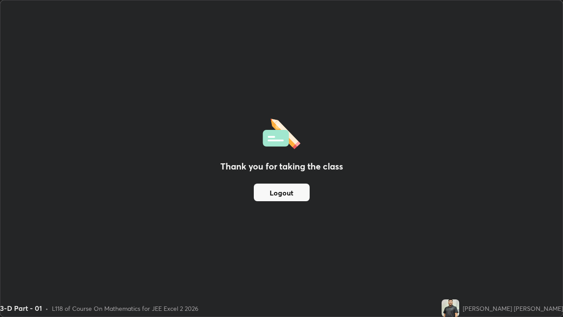
click at [296, 198] on button "Logout" at bounding box center [282, 192] width 56 height 18
click at [297, 190] on button "Logout" at bounding box center [282, 192] width 56 height 18
